Goal: Find specific page/section: Locate a particular part of the current website

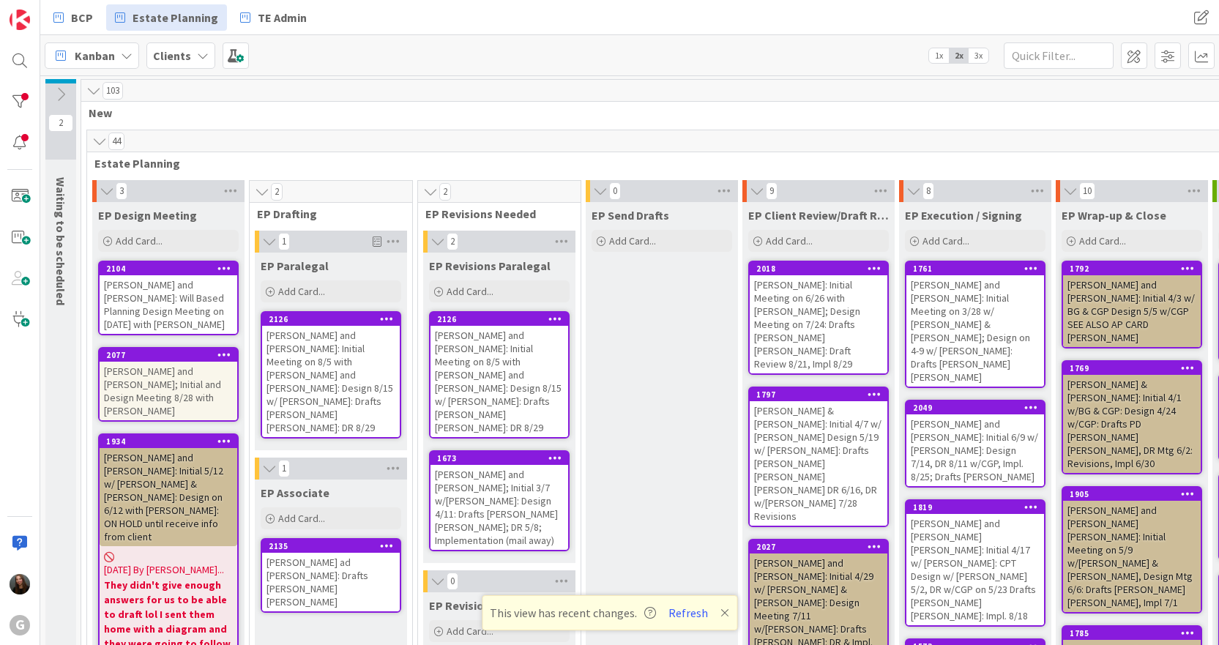
scroll to position [3007, 0]
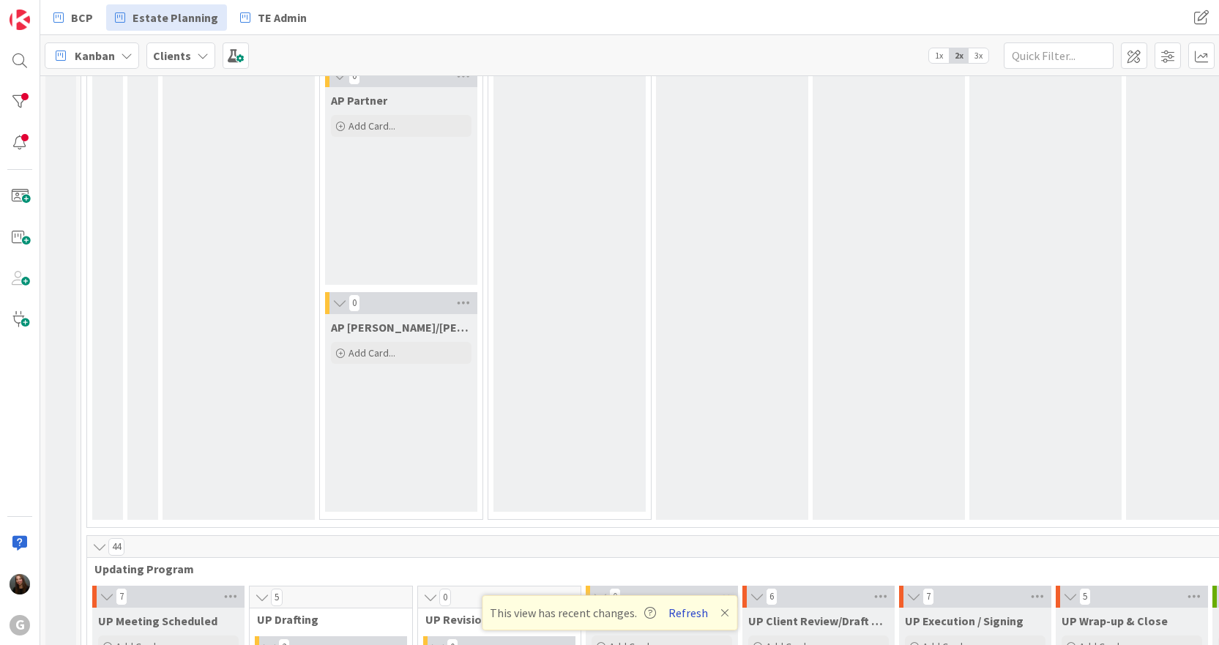
click at [695, 615] on button "Refresh" at bounding box center [688, 612] width 50 height 19
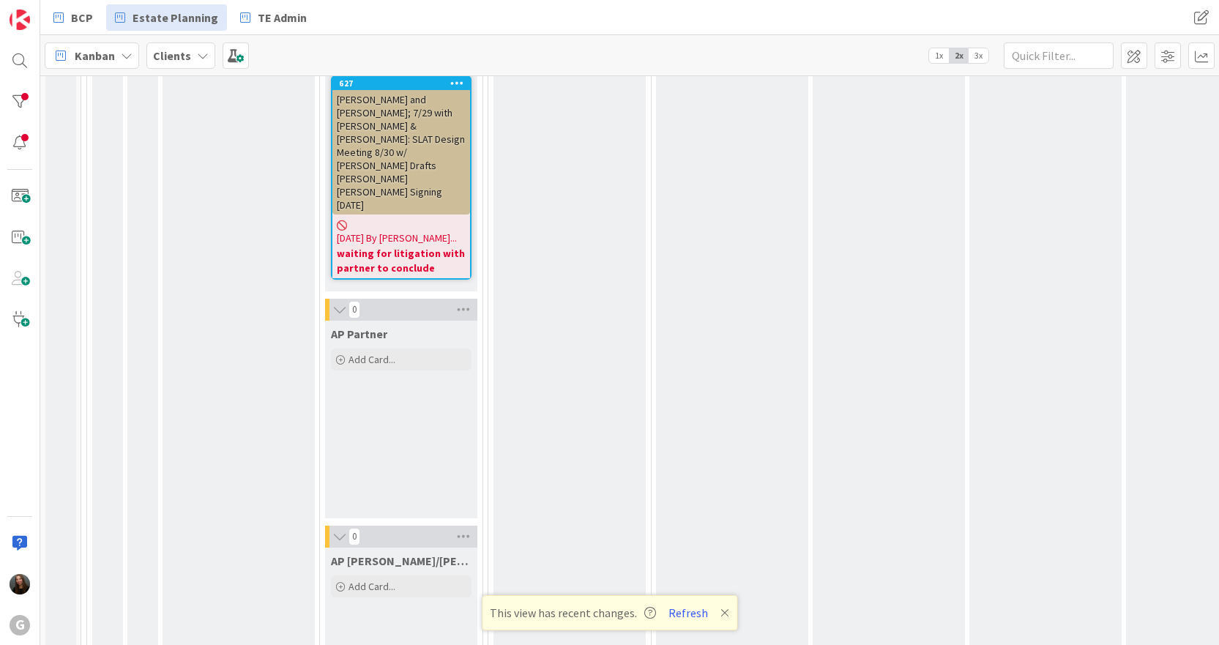
scroll to position [2715, 0]
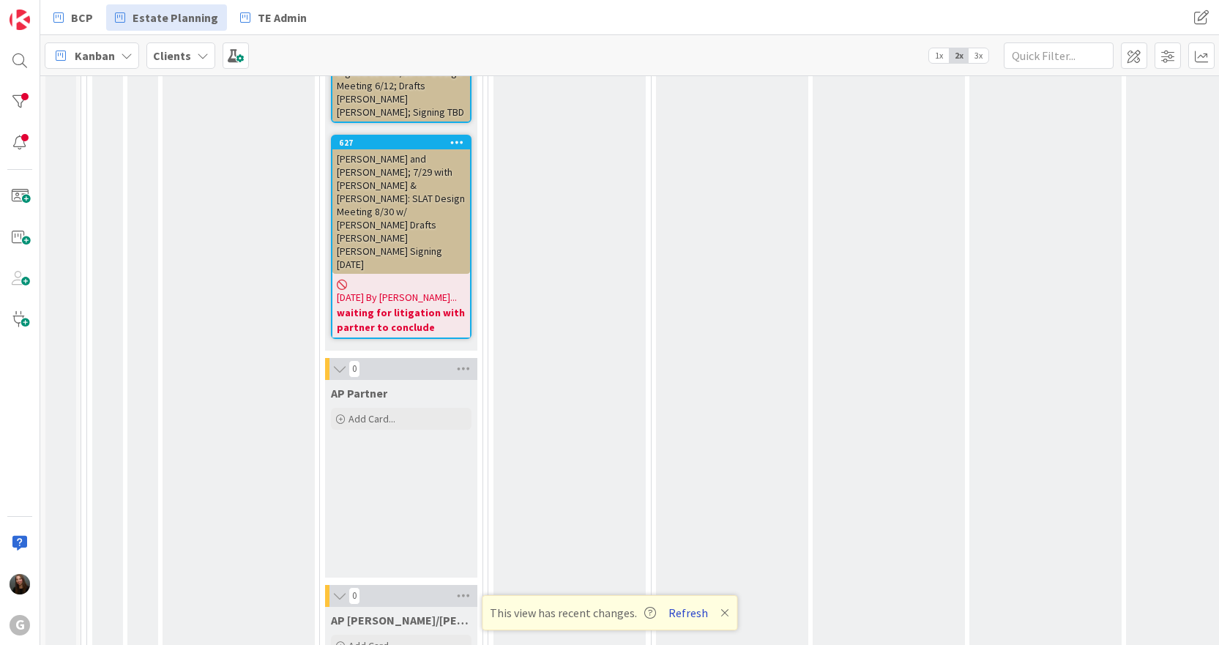
click at [696, 608] on button "Refresh" at bounding box center [688, 612] width 50 height 19
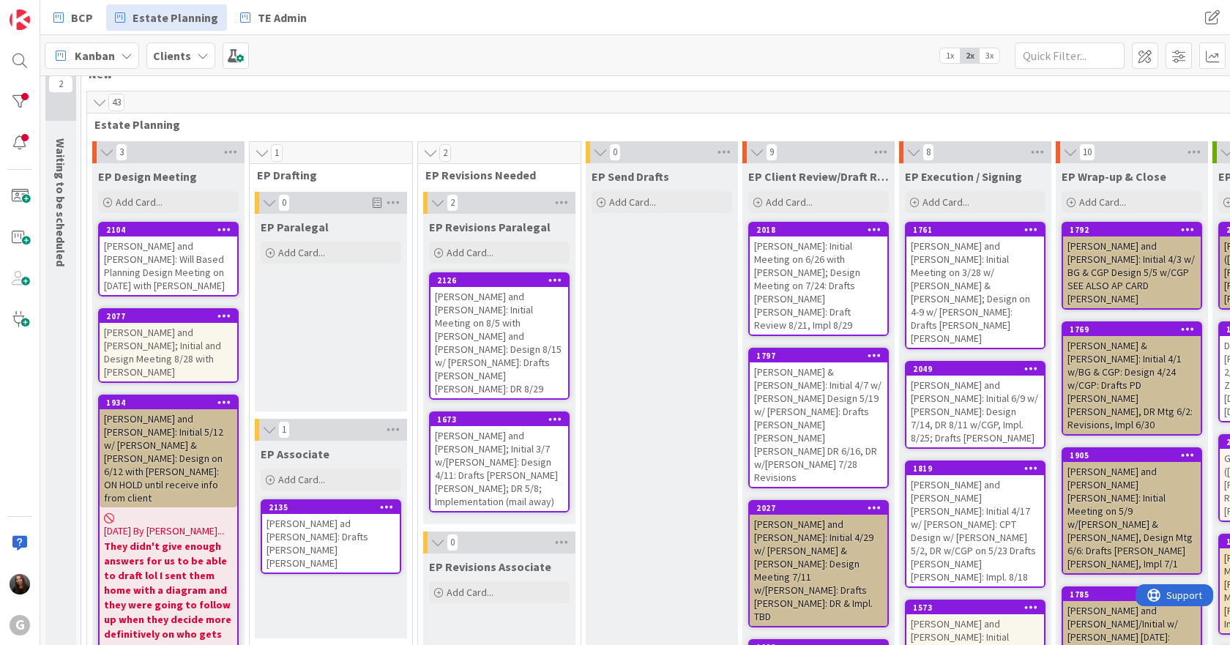
scroll to position [73, 0]
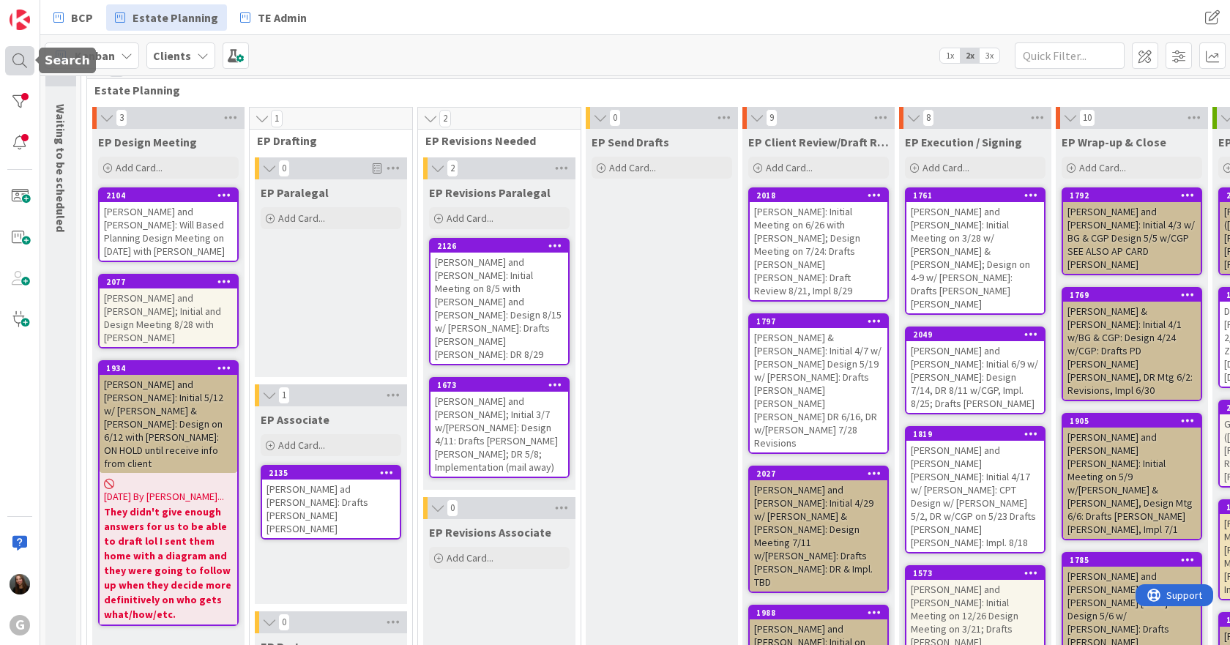
click at [27, 66] on div at bounding box center [19, 60] width 29 height 29
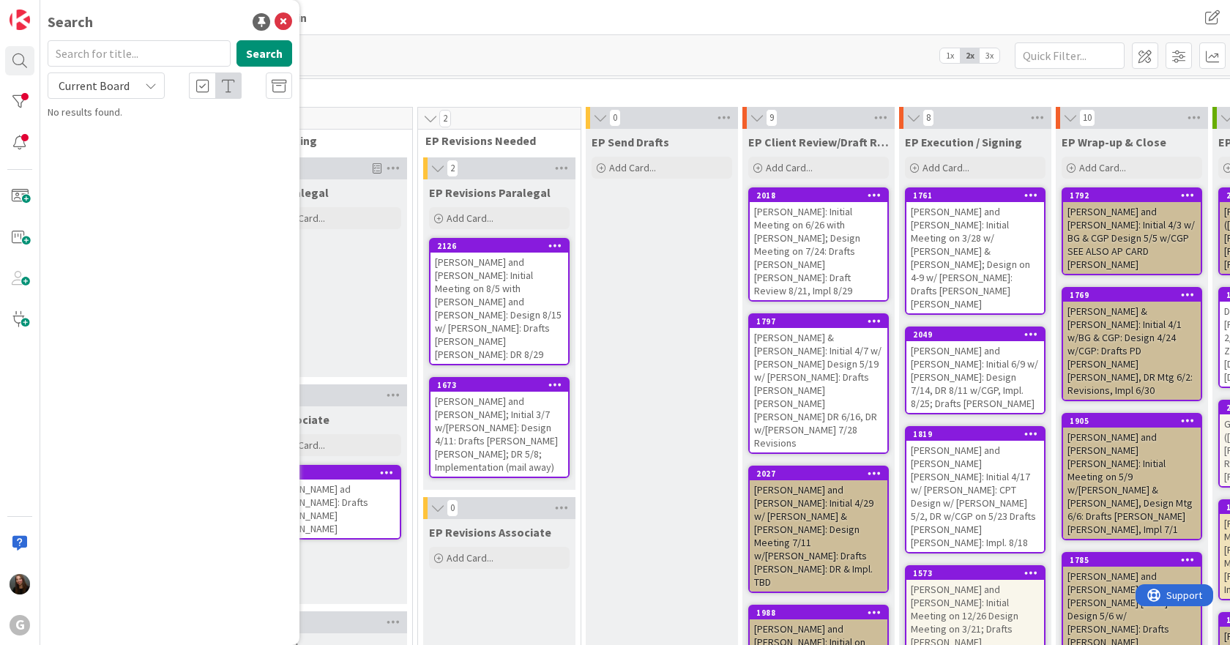
click at [189, 62] on input "text" at bounding box center [139, 53] width 183 height 26
type input "DeNicola"
click at [162, 124] on span ", Sharon: Drafts Amanda Joel: Mail-Away Signing" at bounding box center [177, 136] width 219 height 29
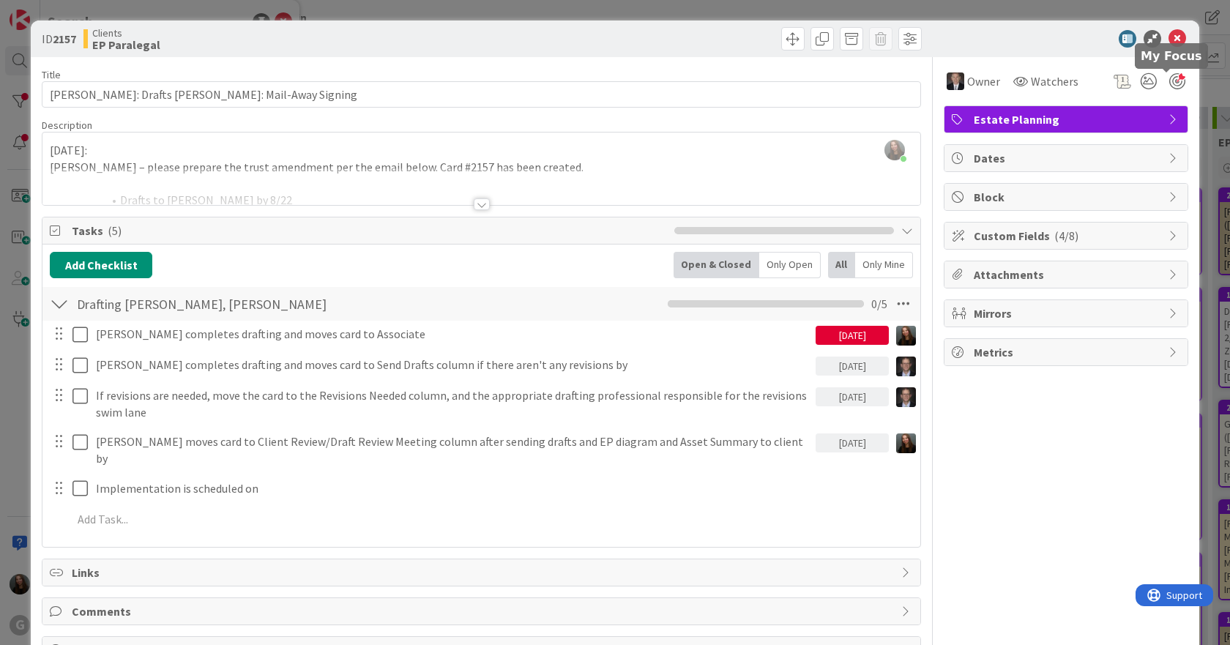
click at [1169, 83] on div at bounding box center [1177, 81] width 16 height 16
click at [1168, 37] on icon at bounding box center [1177, 39] width 18 height 18
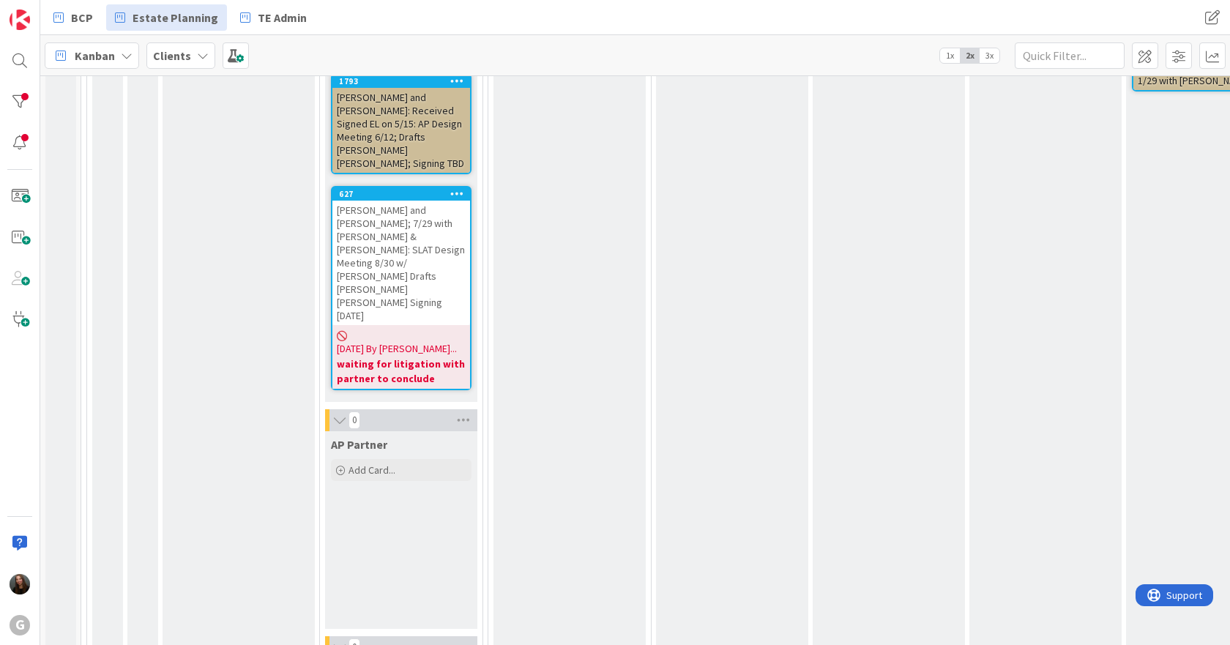
scroll to position [2673, 0]
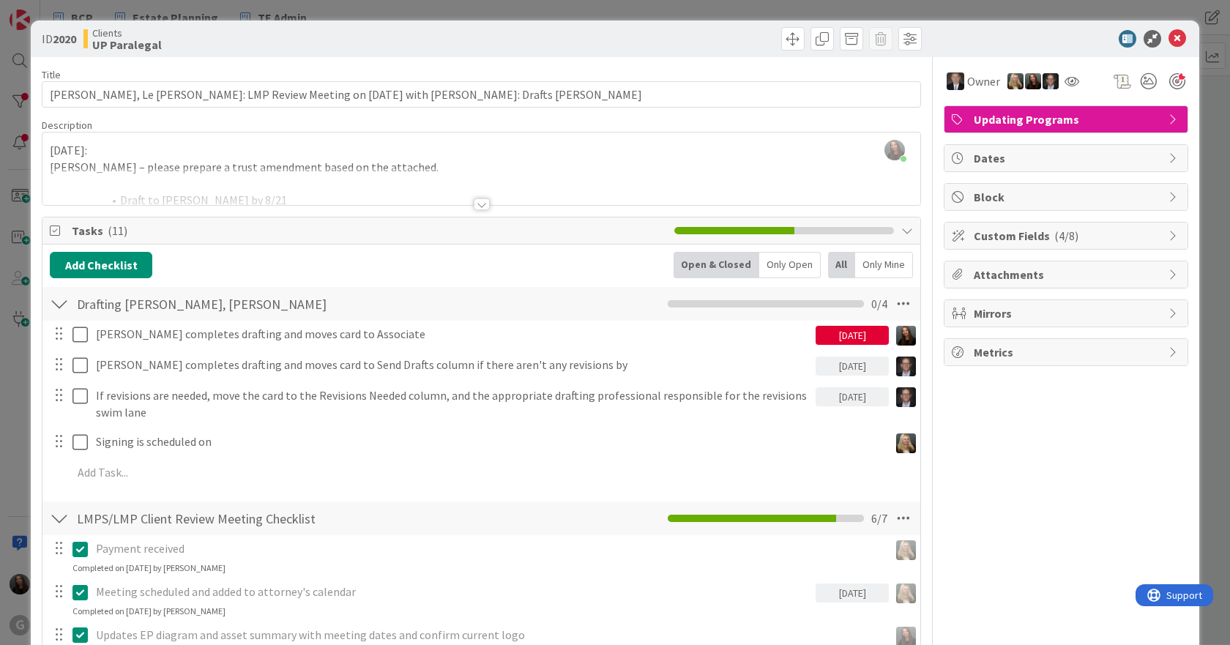
click at [475, 203] on div at bounding box center [482, 204] width 16 height 12
